Goal: Communication & Community: Answer question/provide support

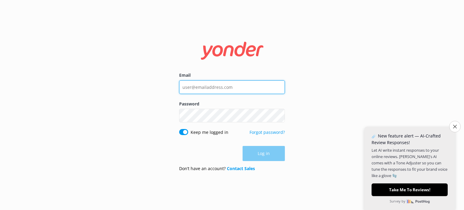
click at [238, 89] on input "Email" at bounding box center [232, 87] width 106 height 14
type input "[EMAIL_ADDRESS][DOMAIN_NAME]"
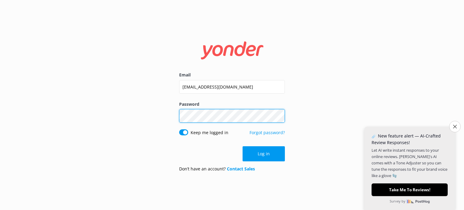
click button "Log in" at bounding box center [264, 153] width 42 height 15
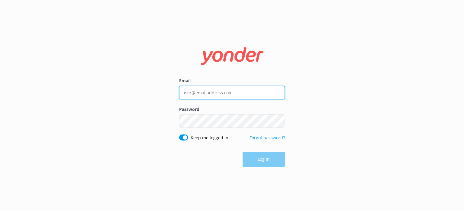
click at [207, 94] on input "Email" at bounding box center [232, 93] width 106 height 14
type input "[EMAIL_ADDRESS][DOMAIN_NAME]"
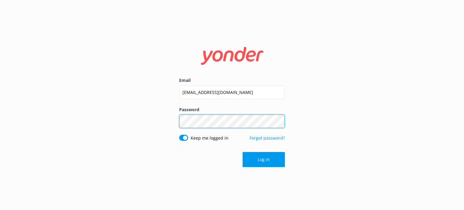
click button "Log in" at bounding box center [264, 159] width 42 height 15
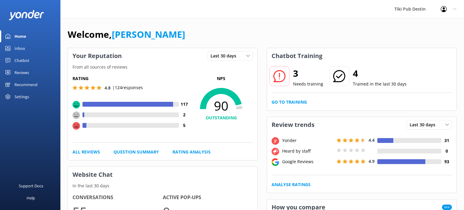
click at [20, 49] on div "Inbox" at bounding box center [20, 48] width 11 height 12
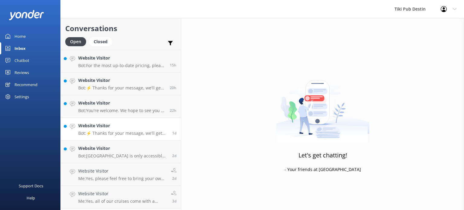
click at [134, 131] on p "Bot: ⚡ Thanks for your message, we'll get back to you as soon as we can. You're…" at bounding box center [122, 133] width 89 height 5
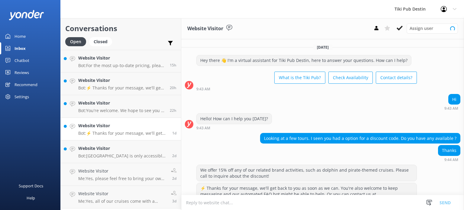
scroll to position [30, 0]
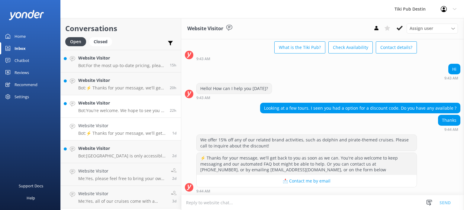
click at [140, 108] on div "Website Visitor Bot: You're welcome. We hope to see you at Tiki Pub Destin soon!" at bounding box center [121, 106] width 87 height 13
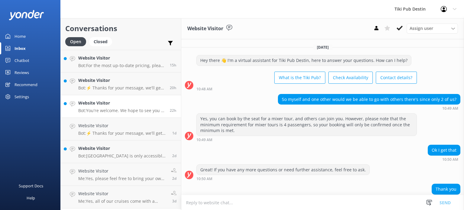
scroll to position [27, 0]
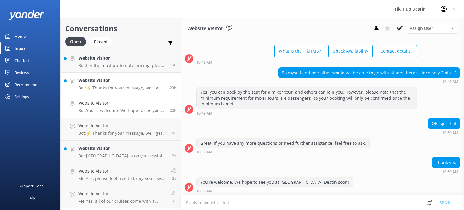
click at [156, 82] on h4 "Website Visitor" at bounding box center [121, 80] width 87 height 7
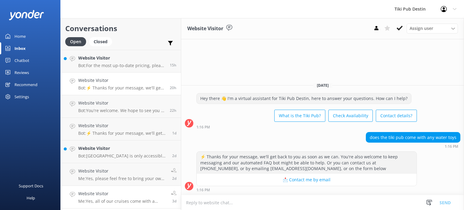
type textarea "H"
type textarea "T"
type textarea "We have a few wat"
